Goal: Information Seeking & Learning: Learn about a topic

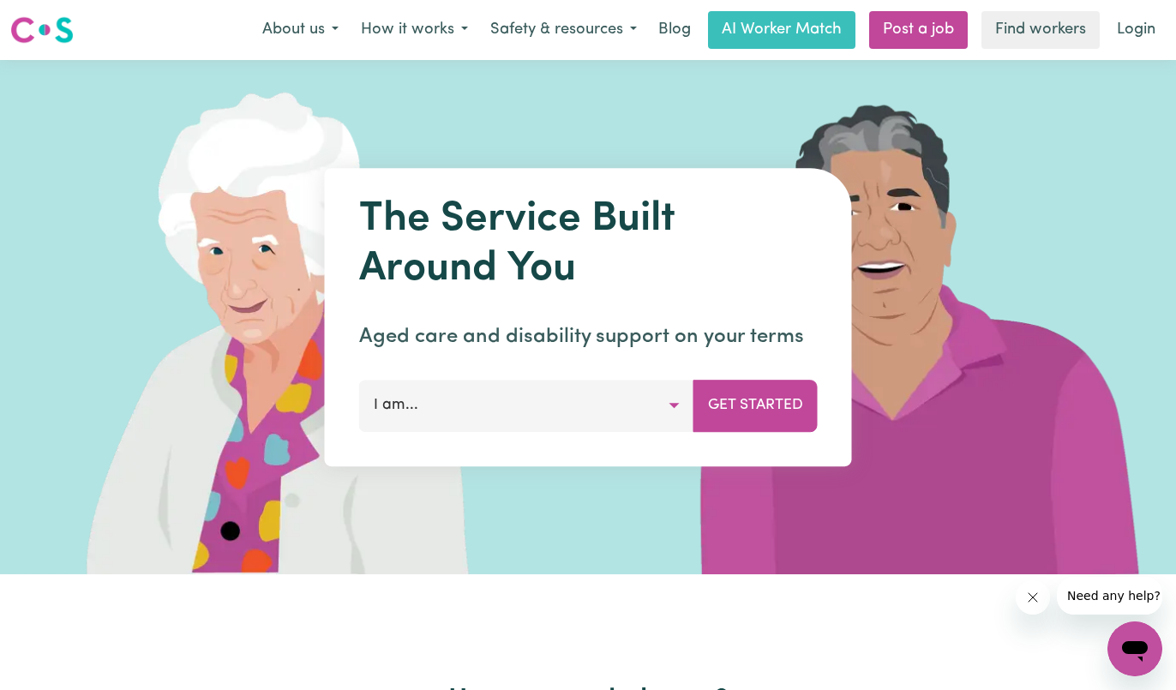
click at [712, 346] on p "Aged care and disability support on your terms" at bounding box center [588, 337] width 459 height 31
click at [676, 405] on button "I am..." at bounding box center [526, 405] width 335 height 51
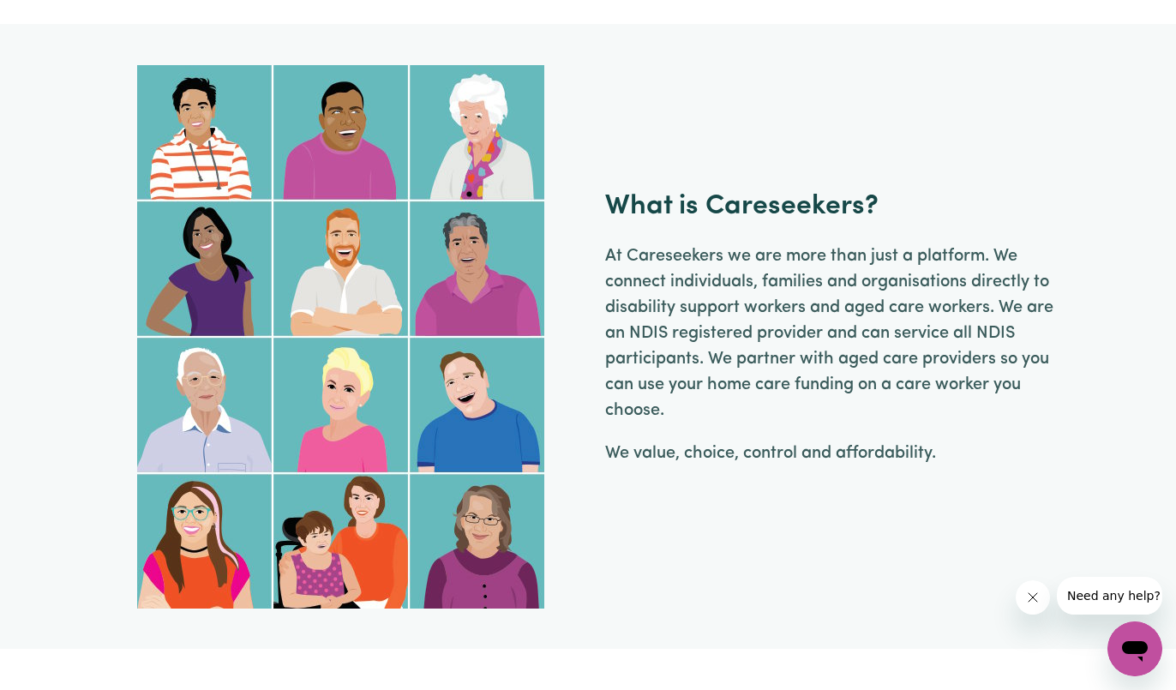
scroll to position [1511, 0]
click at [1079, 589] on span "Need any help?" at bounding box center [1113, 596] width 93 height 14
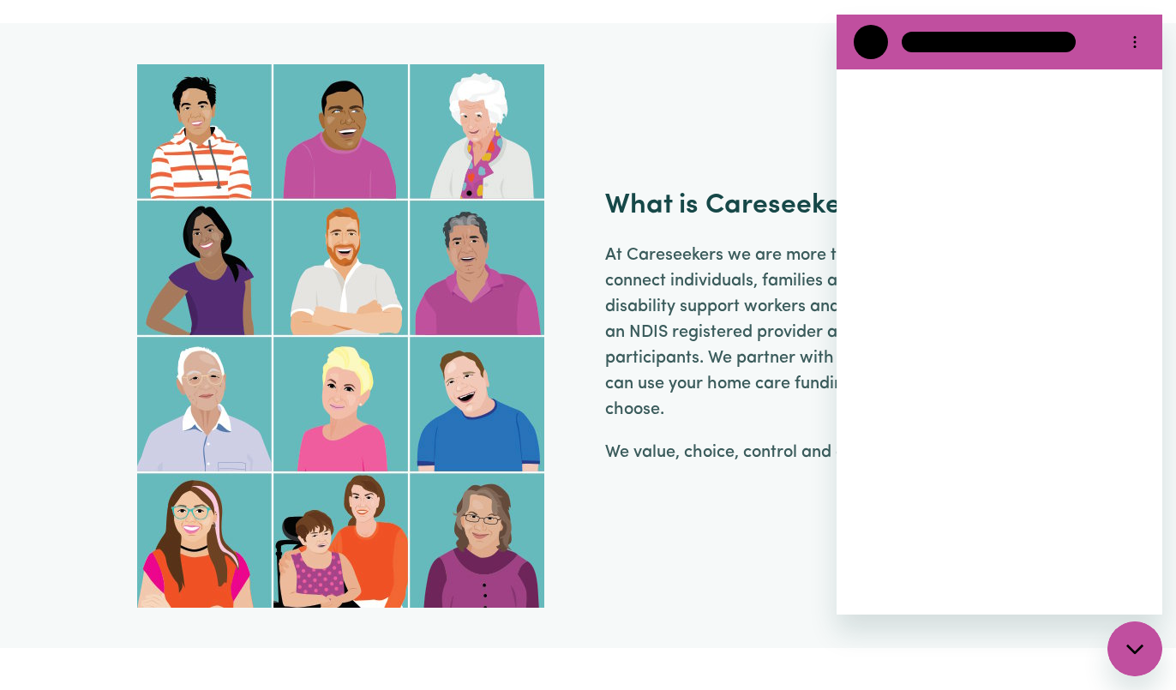
scroll to position [0, 0]
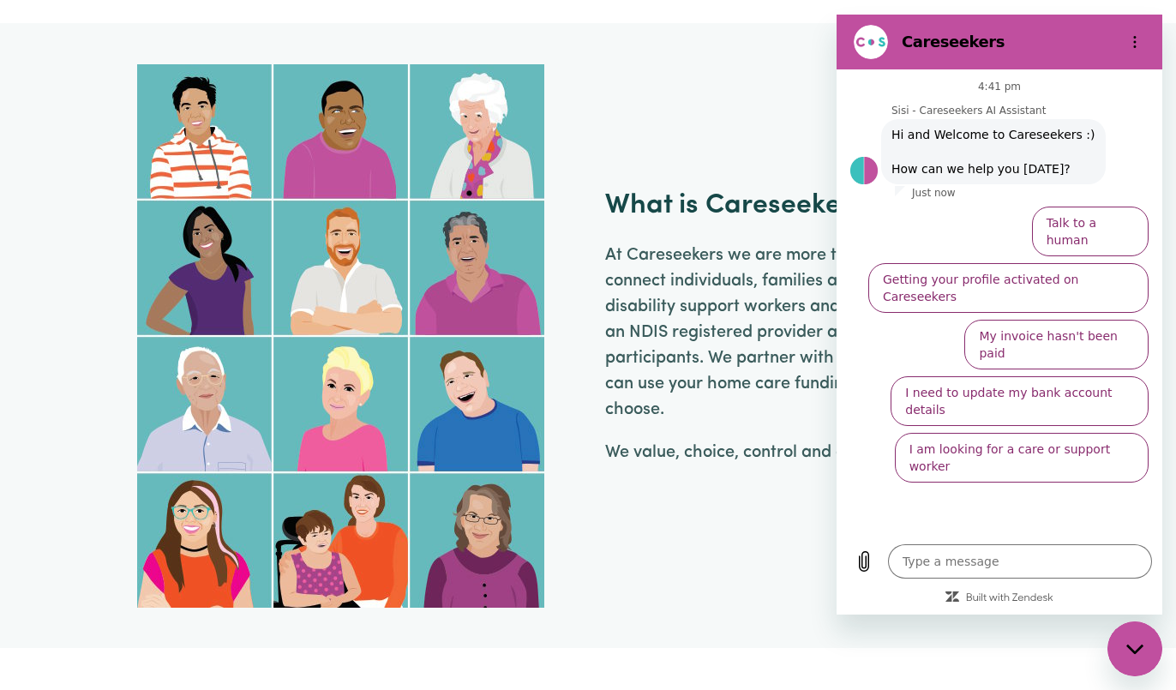
click at [774, 100] on div "What is Careseekers? At [GEOGRAPHIC_DATA] we are more than just a platform. We …" at bounding box center [588, 336] width 957 height 544
click at [874, 51] on figure at bounding box center [871, 42] width 34 height 34
click at [1141, 652] on icon "Close messaging window" at bounding box center [1136, 649] width 18 height 11
type textarea "x"
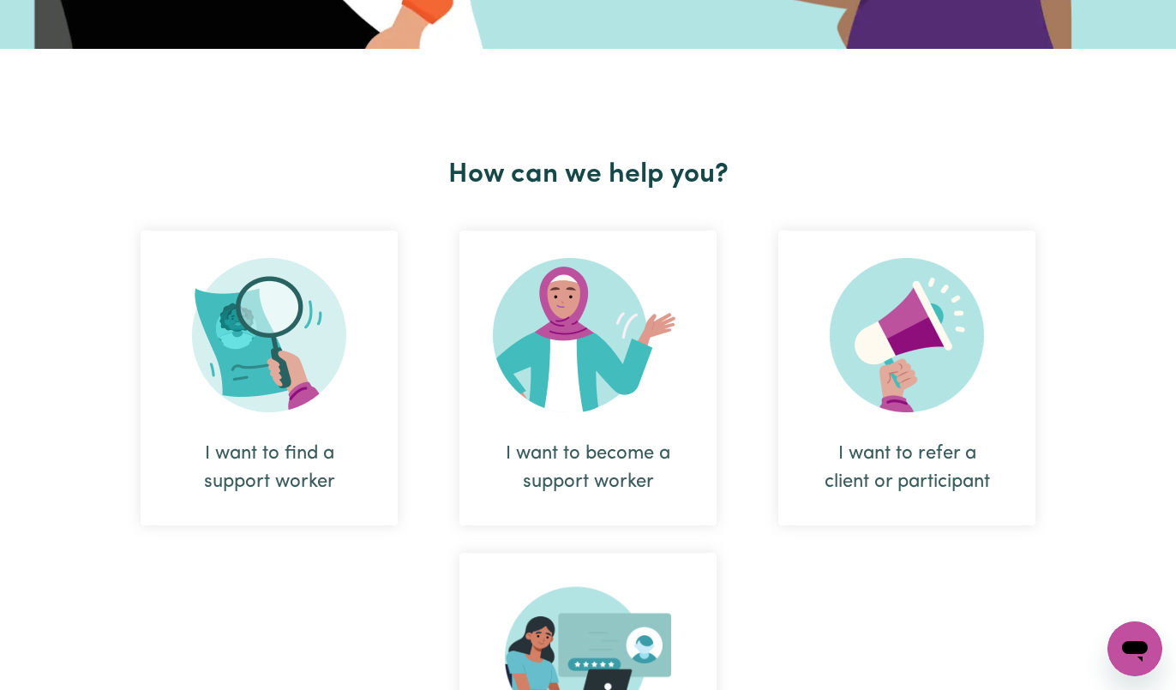
scroll to position [525, 0]
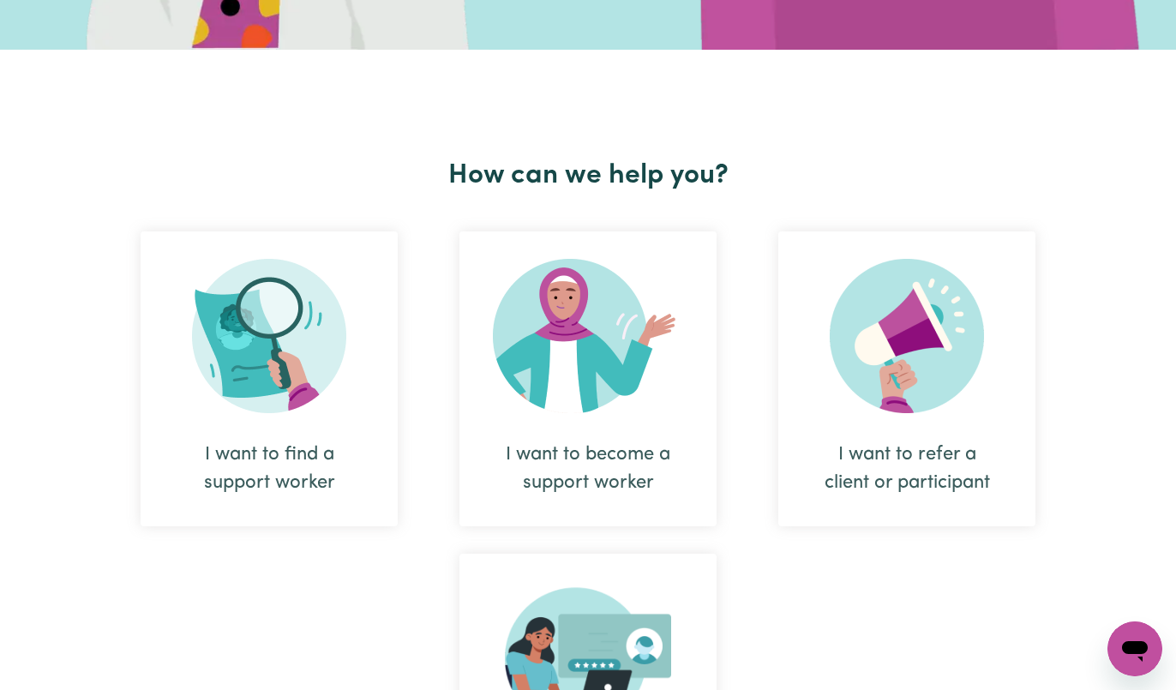
click at [297, 350] on img at bounding box center [269, 336] width 154 height 154
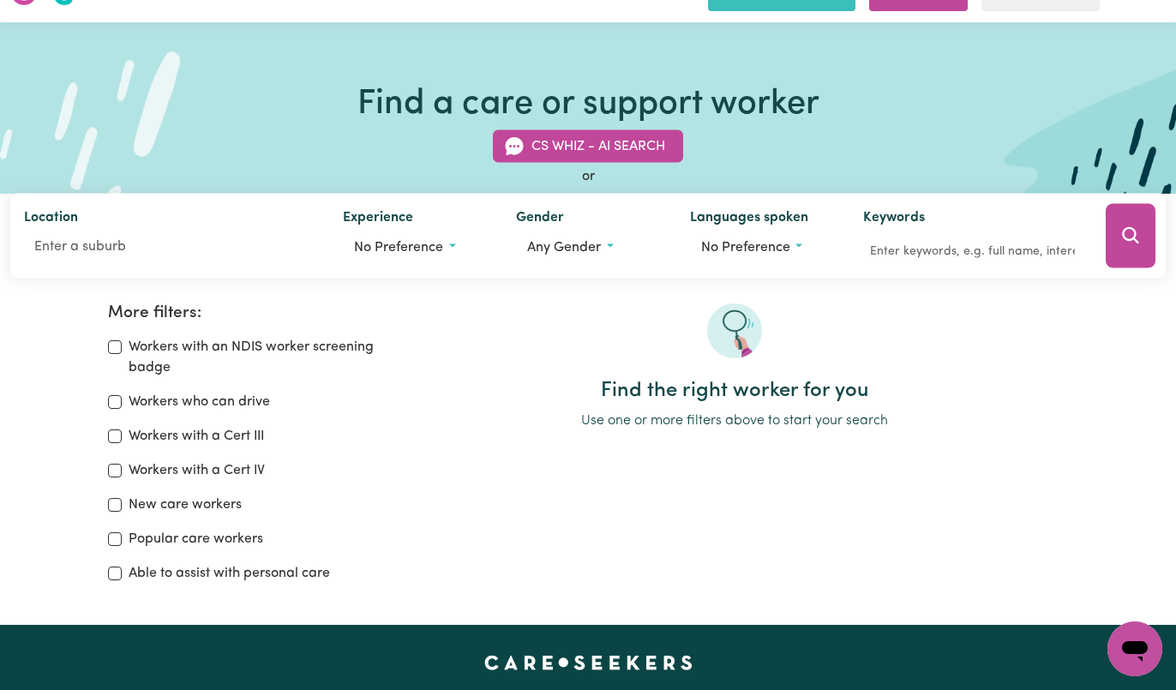
scroll to position [42, 0]
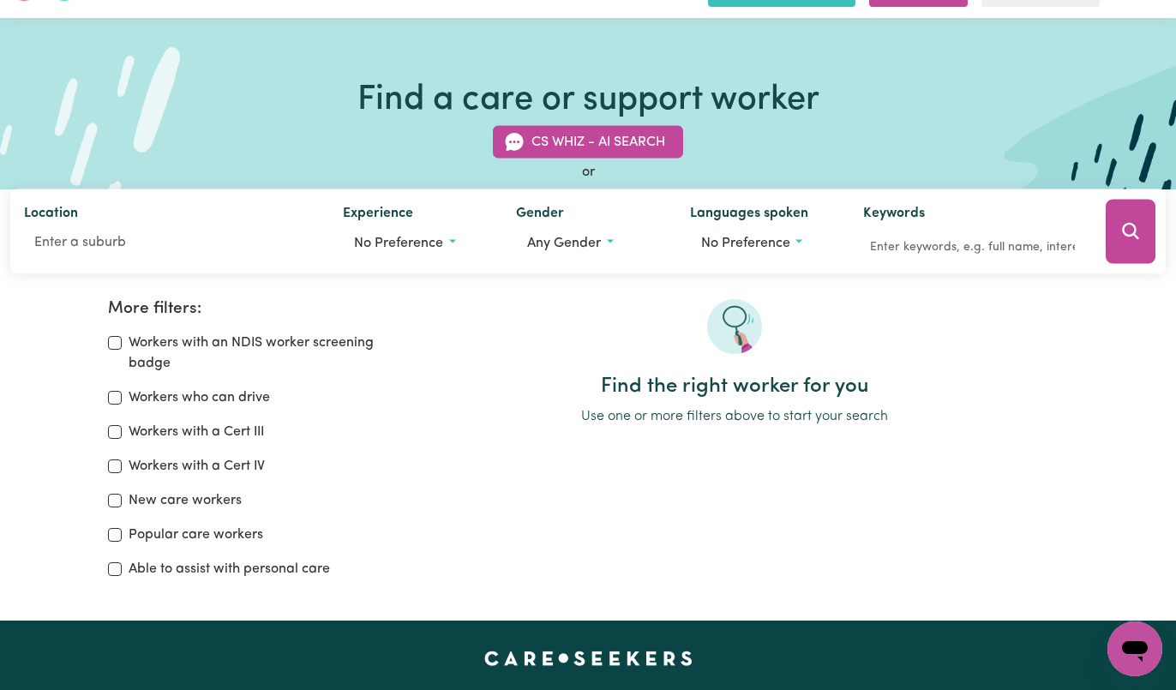
click at [394, 457] on div "Find the right worker for you Use one or more filters above to start your search" at bounding box center [735, 446] width 686 height 294
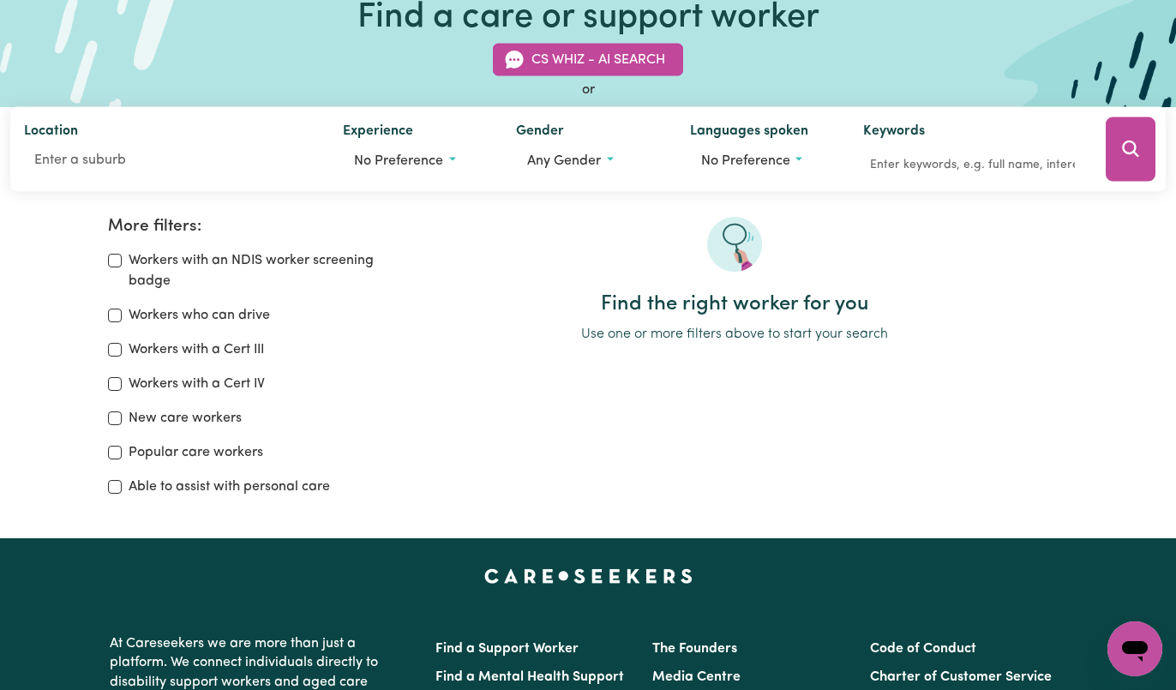
scroll to position [132, 0]
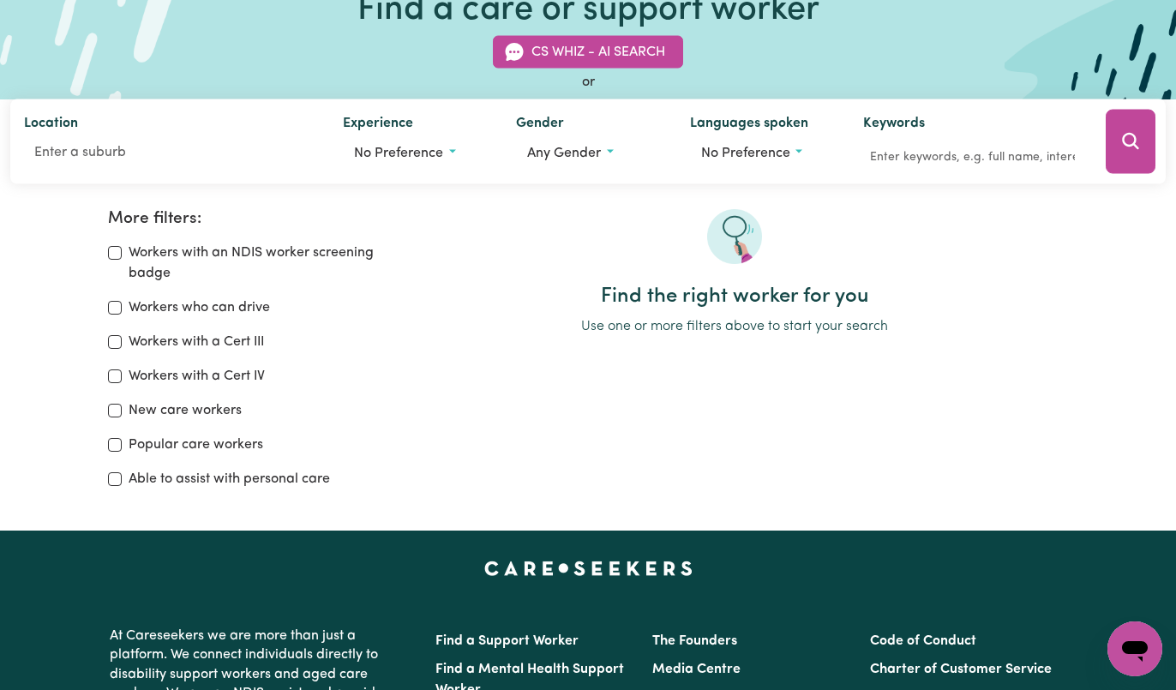
click at [394, 457] on div "Find the right worker for you Use one or more filters above to start your search" at bounding box center [735, 356] width 686 height 294
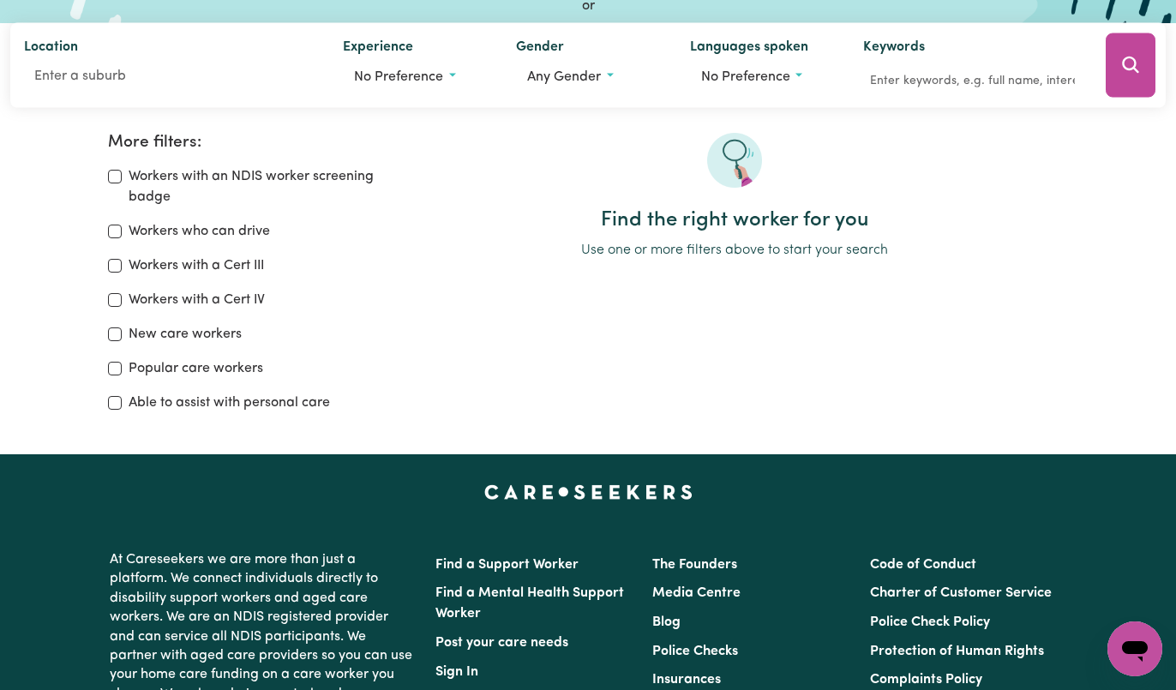
scroll to position [211, 0]
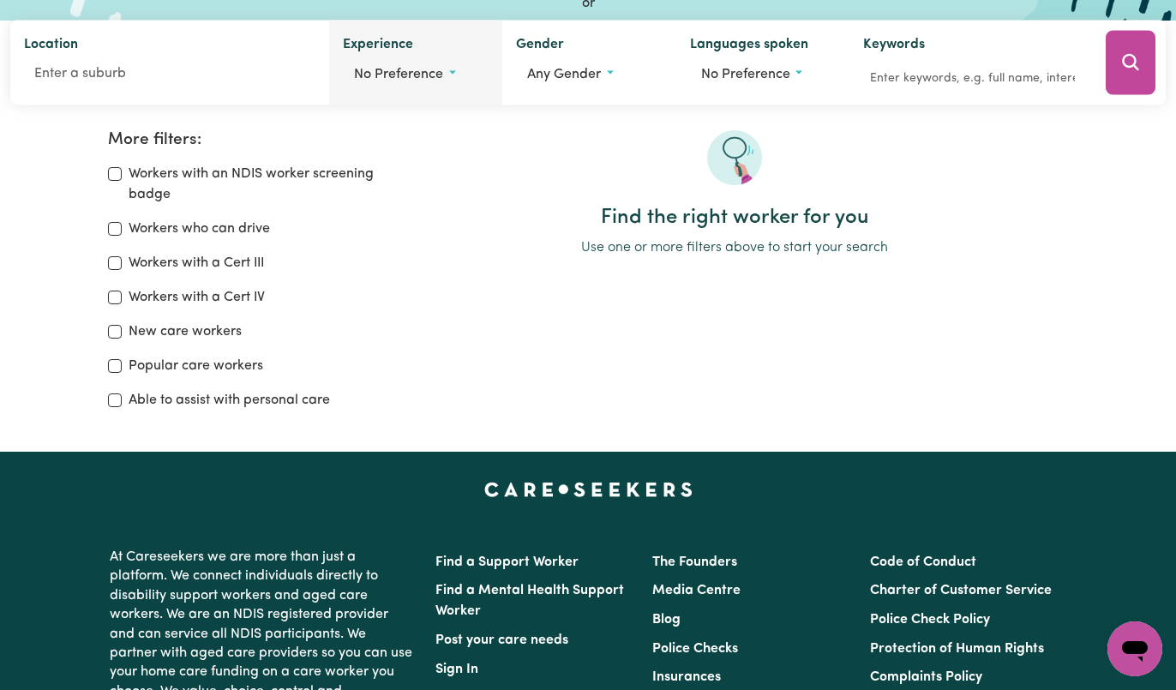
click at [454, 71] on button "No preference" at bounding box center [416, 74] width 146 height 33
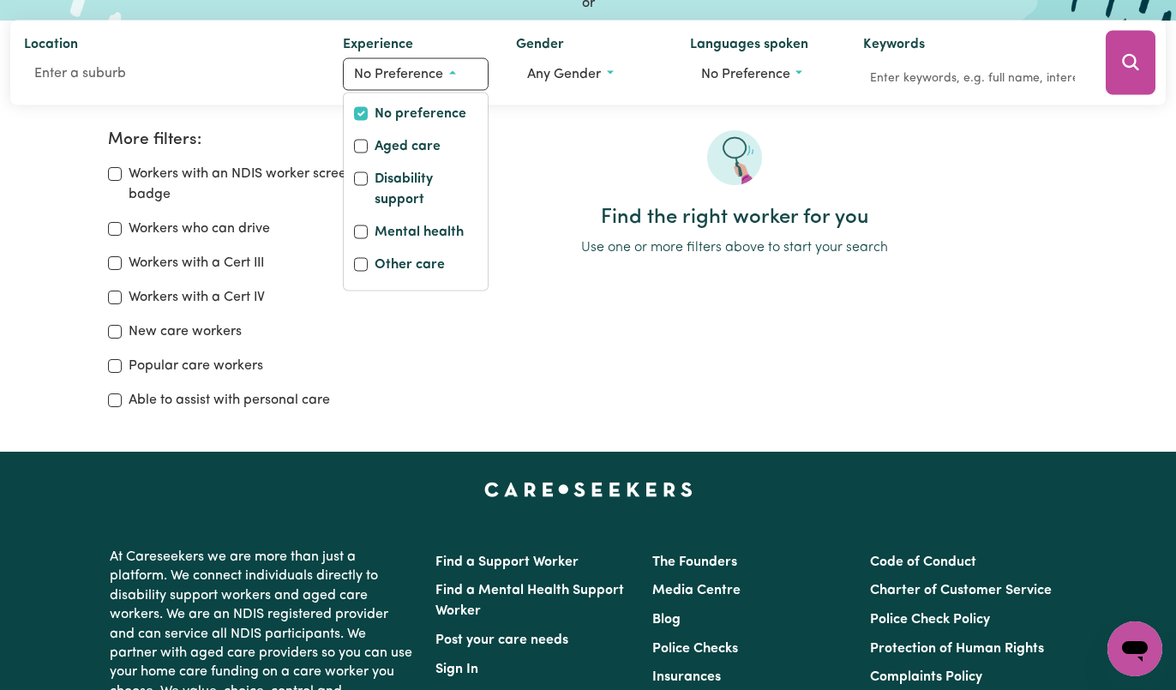
click at [418, 340] on div "Find the right worker for you Use one or more filters above to start your search" at bounding box center [735, 277] width 686 height 294
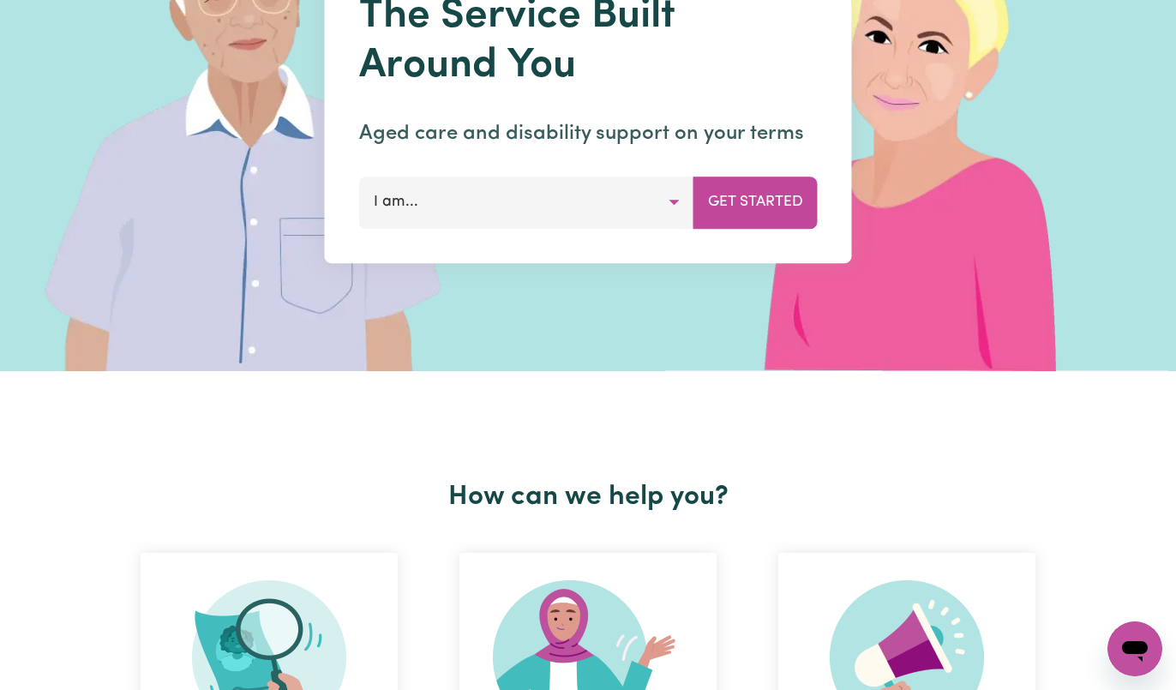
scroll to position [206, 0]
